Goal: Obtain resource: Obtain resource

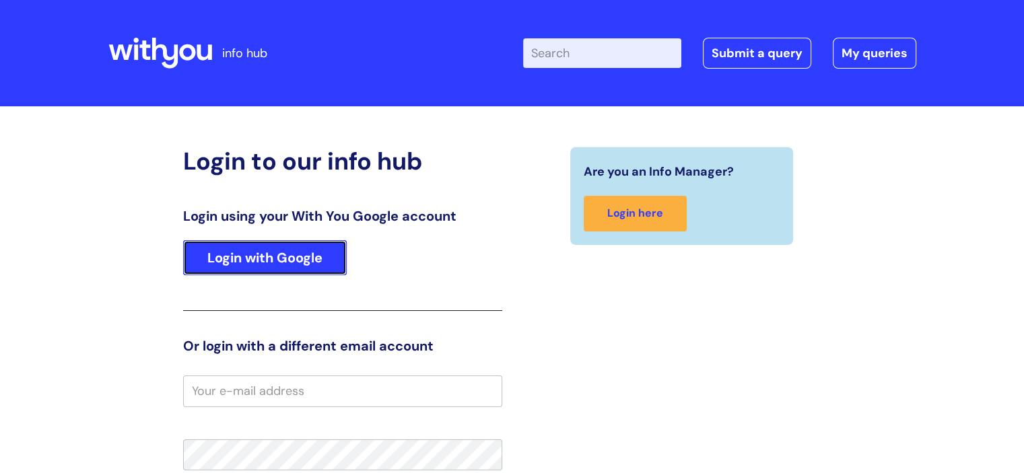
click at [314, 244] on link "Login with Google" at bounding box center [265, 257] width 164 height 35
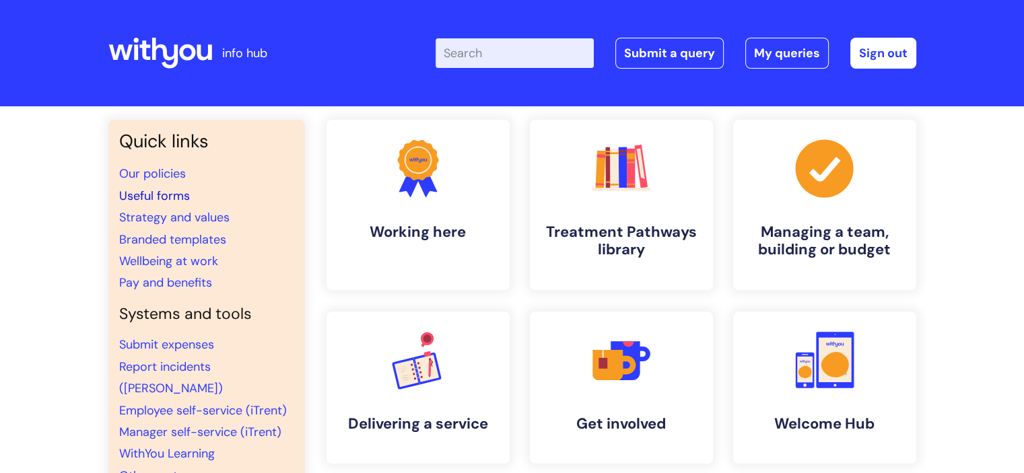
click at [162, 193] on link "Useful forms" at bounding box center [154, 196] width 71 height 16
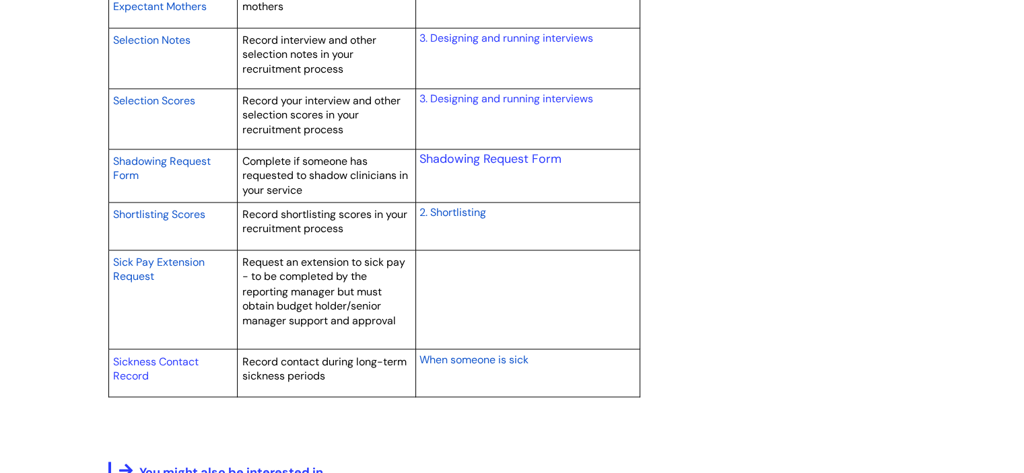
scroll to position [2288, 0]
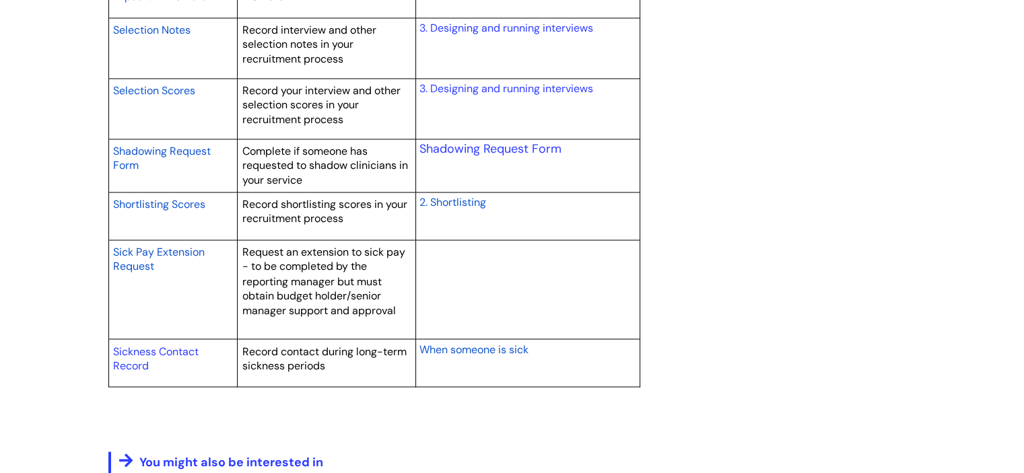
click at [174, 251] on span "Sick Pay Extension Request" at bounding box center [159, 259] width 92 height 29
